Goal: Download file/media

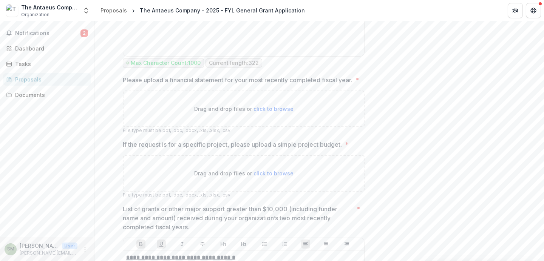
scroll to position [2456, 0]
click at [279, 176] on span "click to browse" at bounding box center [273, 173] width 40 height 6
click at [267, 191] on div "Drag and drop files or click to browse" at bounding box center [244, 173] width 242 height 37
type input "**********"
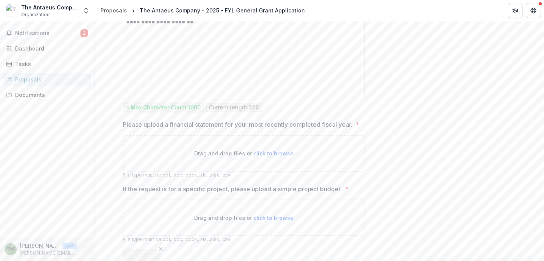
scroll to position [2412, 0]
click at [28, 81] on div "Proposals" at bounding box center [50, 79] width 70 height 8
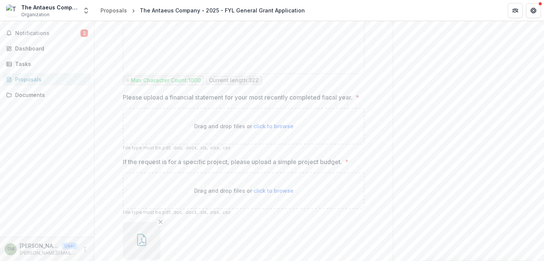
scroll to position [2459, 0]
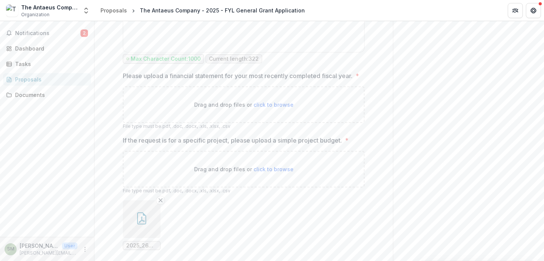
click at [266, 108] on span "click to browse" at bounding box center [273, 105] width 40 height 6
type input "**********"
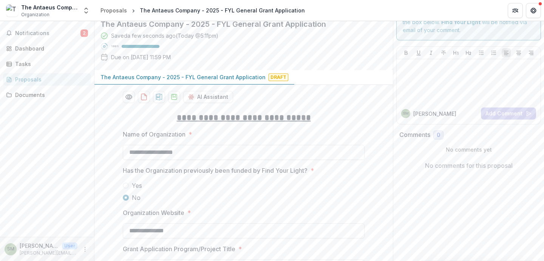
scroll to position [0, 0]
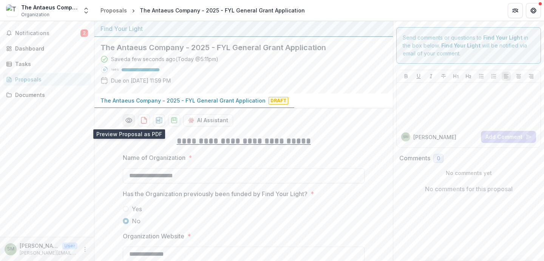
click at [128, 122] on icon "Preview 46f77161-2bbd-4219-a2f3-f5f8b78969cb-0.pdf" at bounding box center [129, 121] width 8 height 8
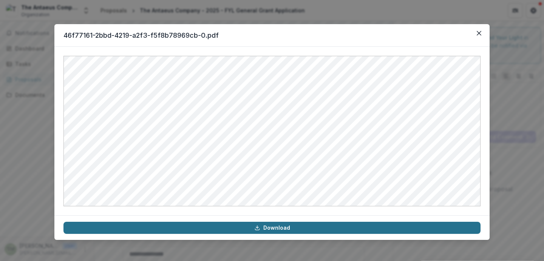
click at [276, 231] on link "Download" at bounding box center [271, 228] width 417 height 12
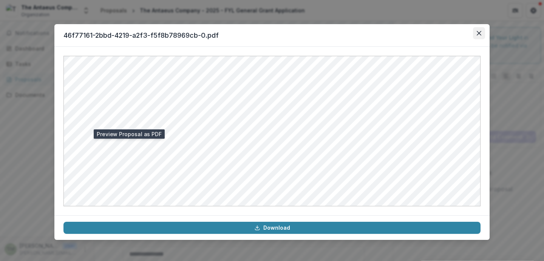
click at [481, 35] on icon "Close" at bounding box center [478, 33] width 5 height 5
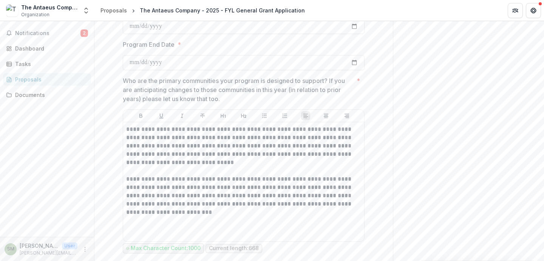
scroll to position [1186, 0]
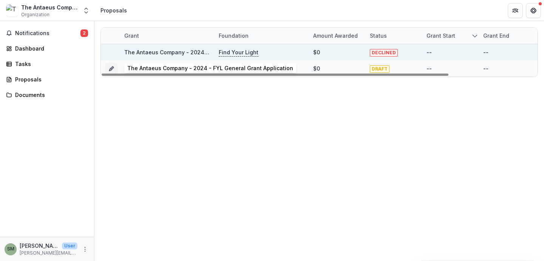
click at [168, 54] on link "The Antaeus Company - 2024 - FYL General Grant Application" at bounding box center [207, 52] width 166 height 6
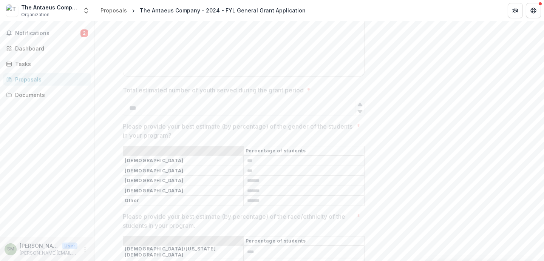
scroll to position [1484, 0]
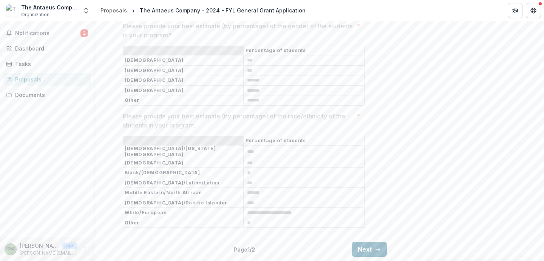
click at [374, 248] on icon "button" at bounding box center [377, 250] width 6 height 6
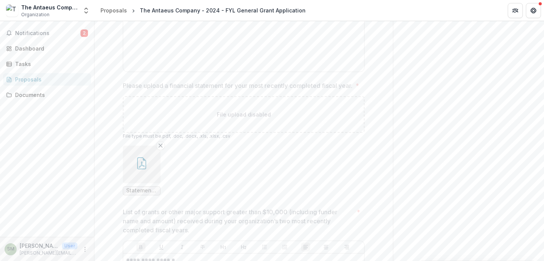
scroll to position [1490, 0]
click at [148, 169] on button "button" at bounding box center [142, 159] width 38 height 38
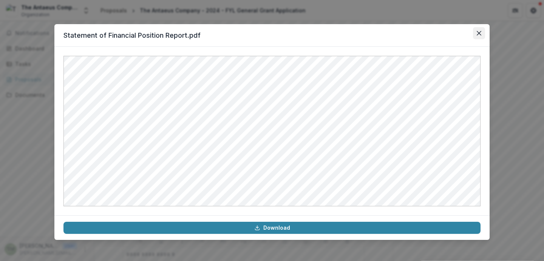
click at [476, 37] on button "Close" at bounding box center [479, 33] width 12 height 12
